Goal: Check status: Check status

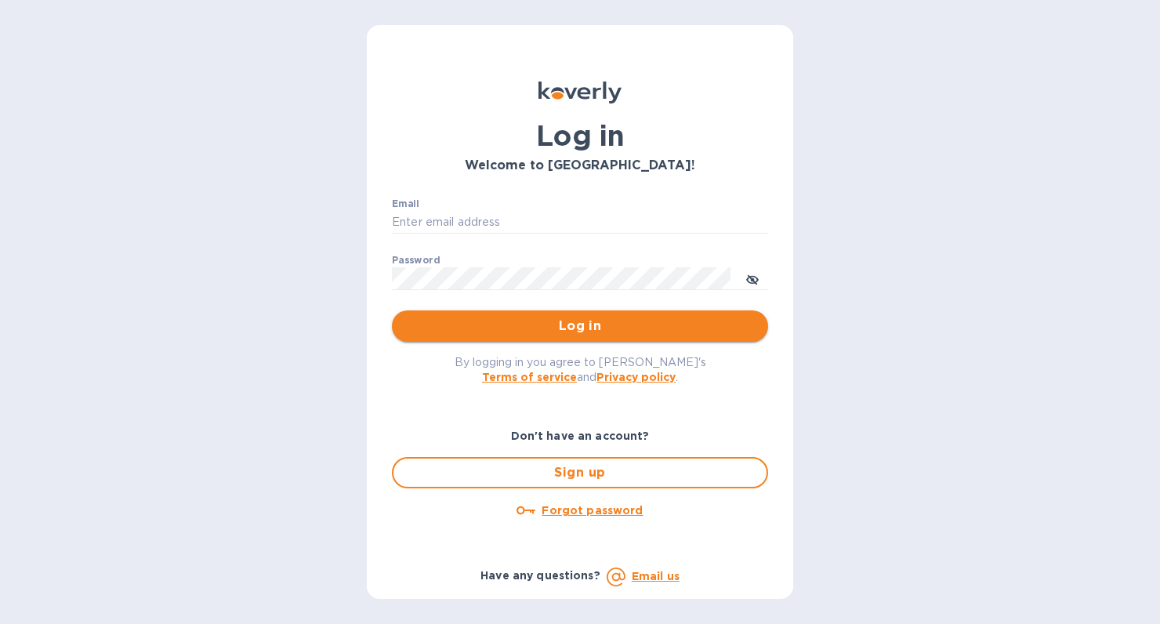
type input "[PERSON_NAME][EMAIL_ADDRESS][DOMAIN_NAME]"
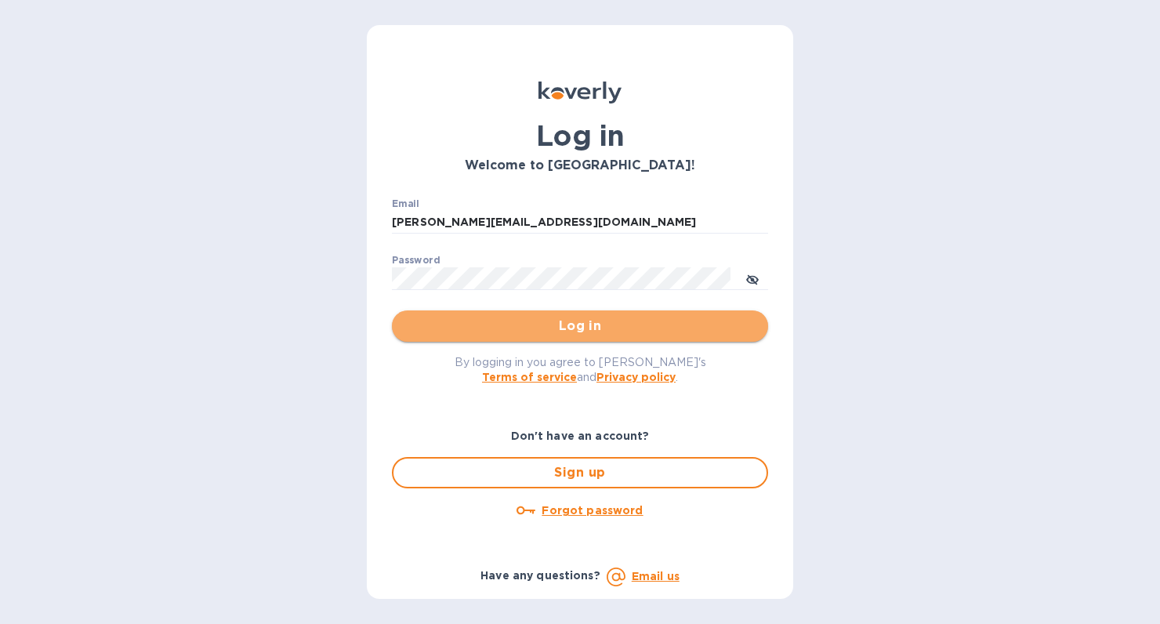
click at [498, 331] on span "Log in" at bounding box center [579, 326] width 351 height 19
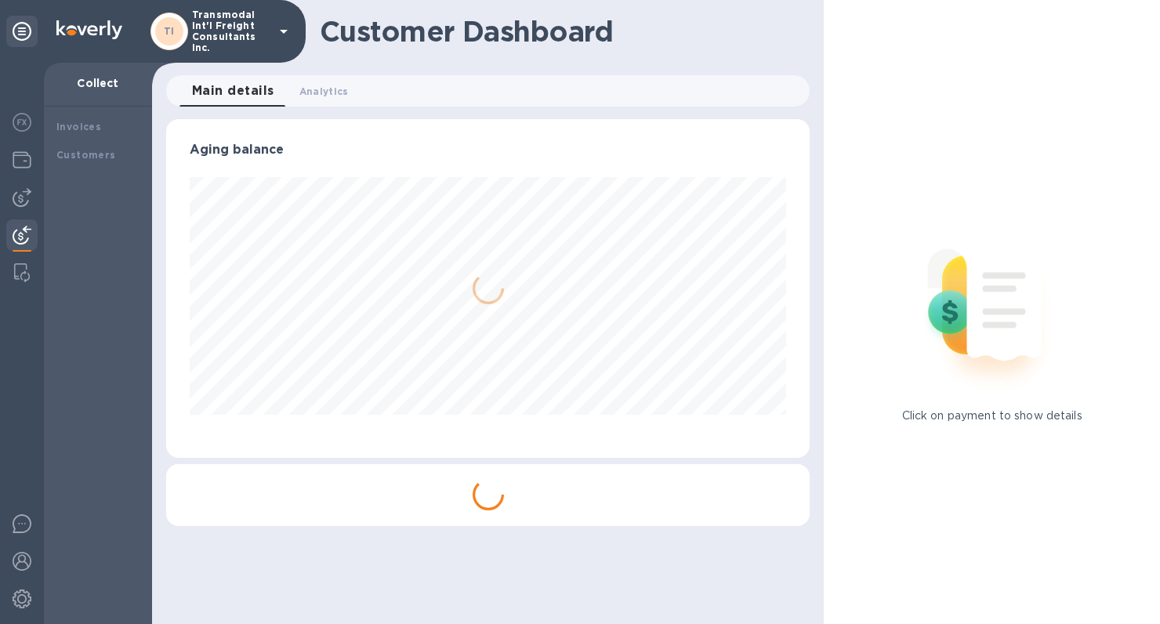
scroll to position [339, 644]
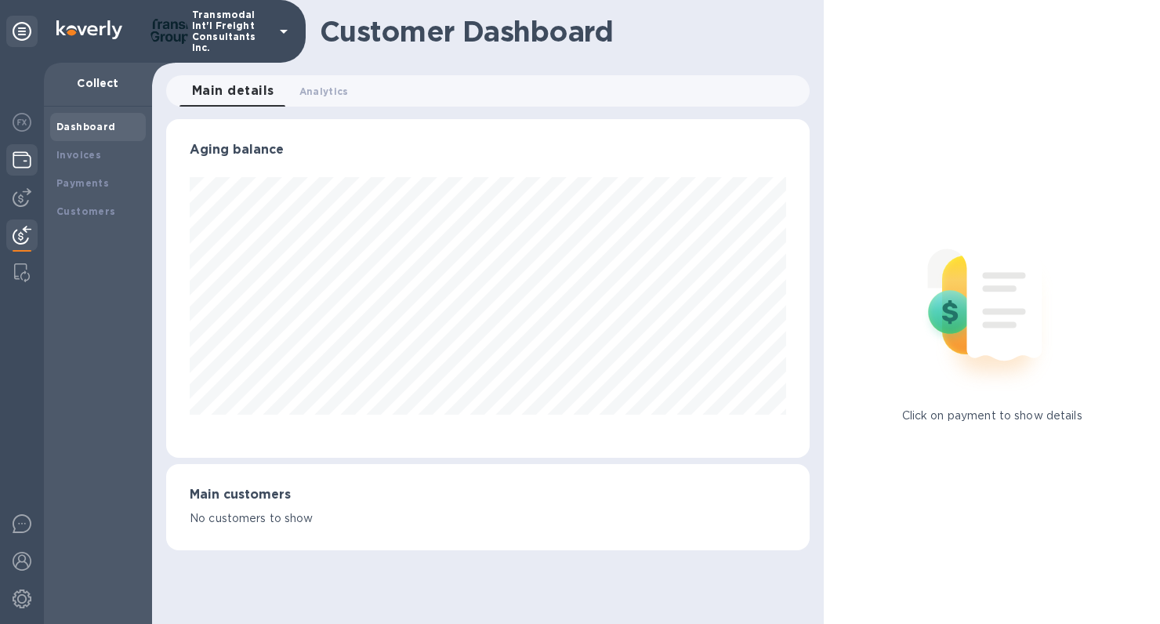
click at [18, 156] on img at bounding box center [22, 160] width 19 height 19
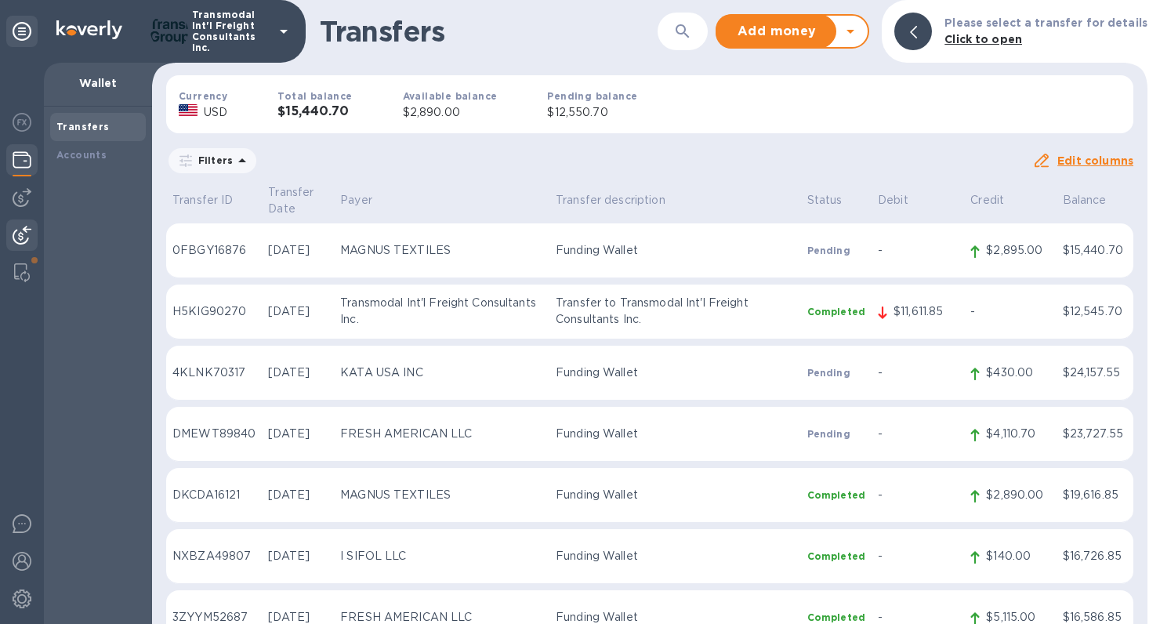
click at [16, 241] on img at bounding box center [22, 235] width 19 height 19
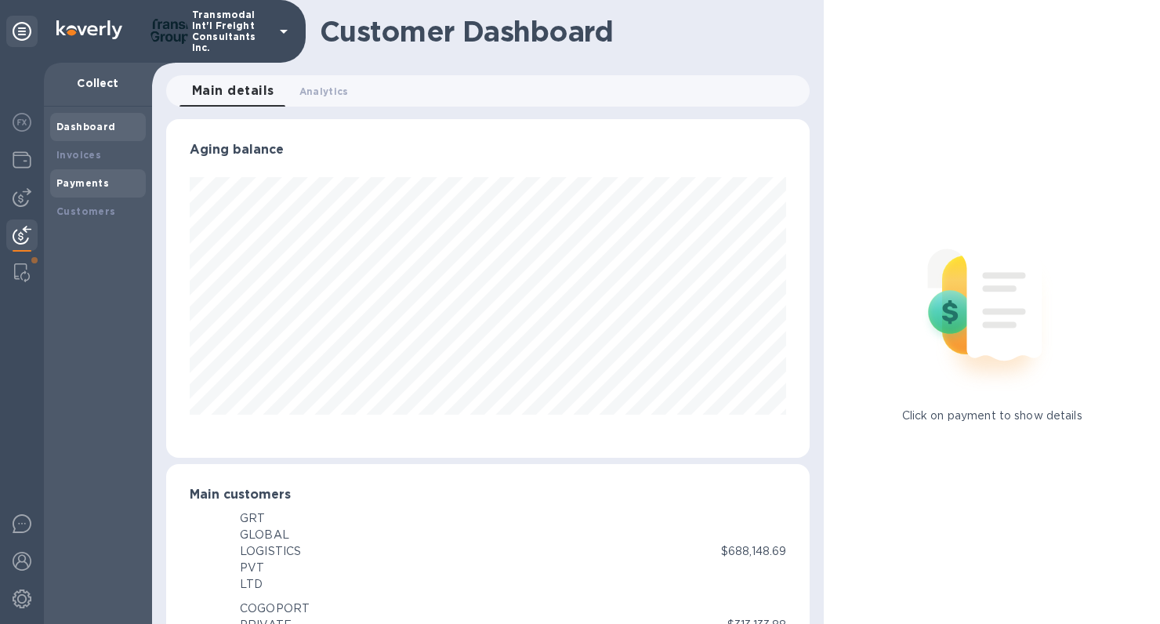
scroll to position [783523, 783223]
click at [78, 184] on b "Payments" at bounding box center [82, 183] width 53 height 12
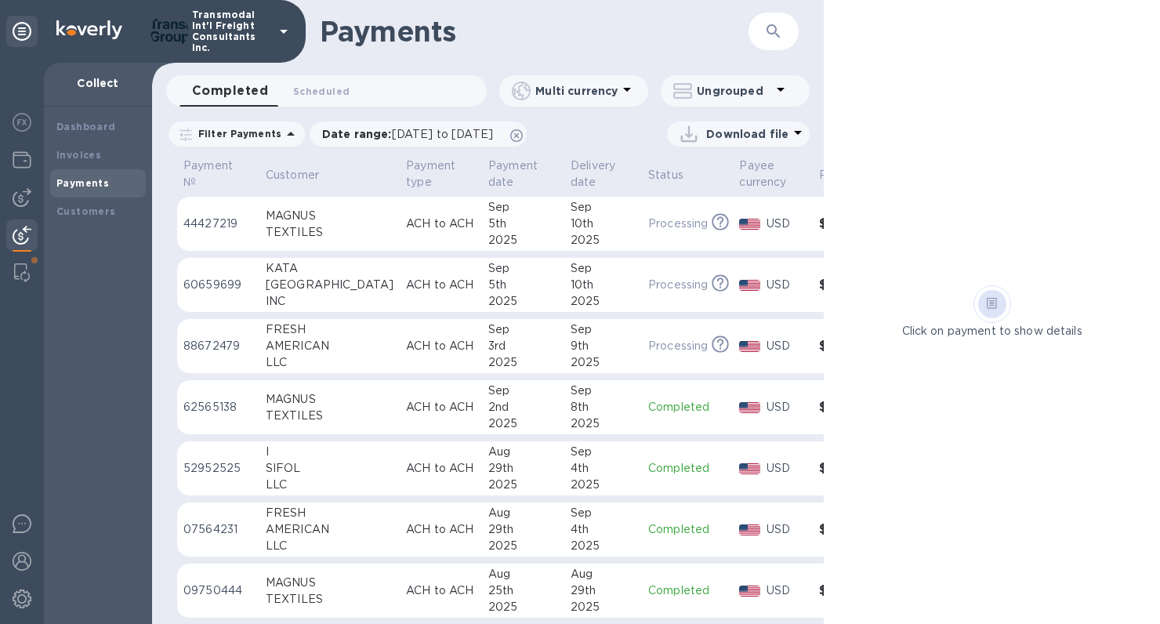
scroll to position [0, 65]
